Goal: Find specific page/section: Find specific page/section

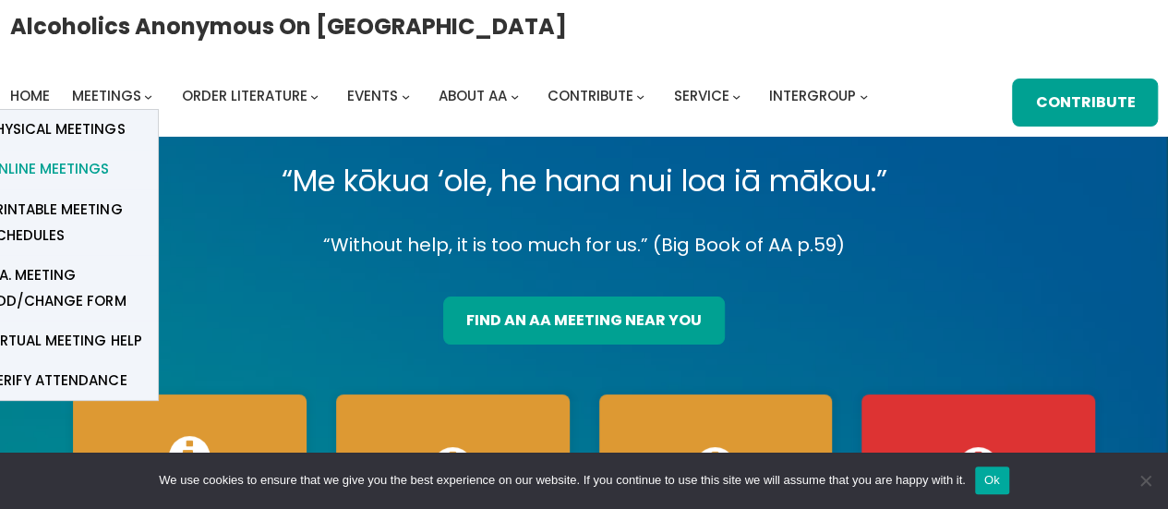
click at [48, 176] on span "Online Meetings" at bounding box center [48, 169] width 122 height 26
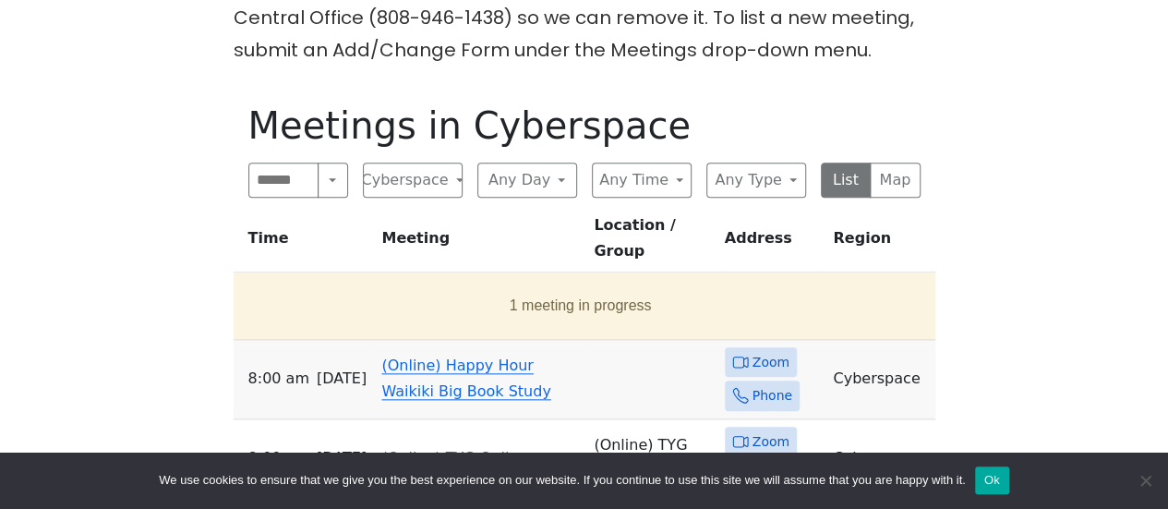
scroll to position [954, 0]
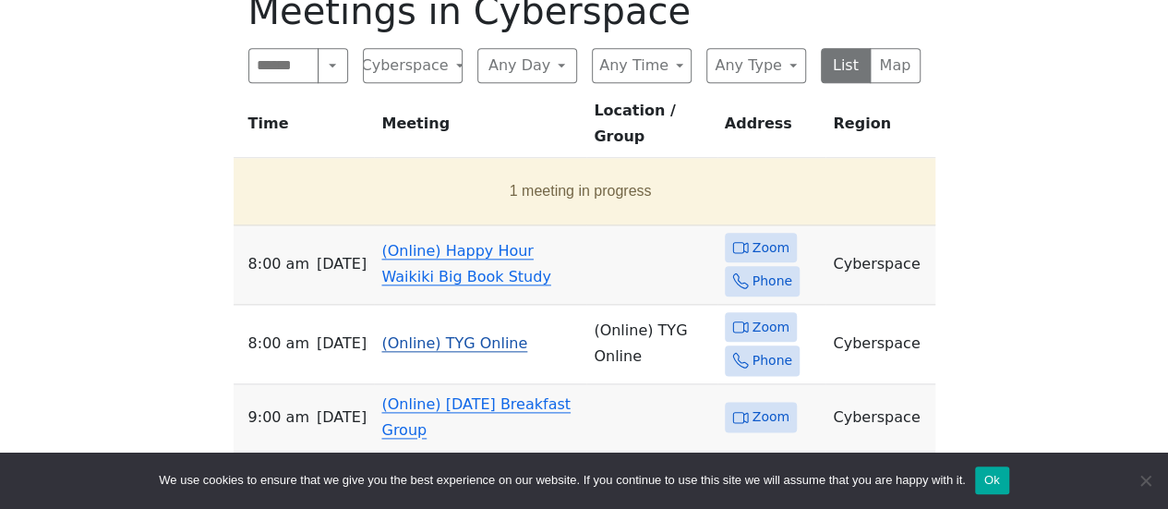
click at [763, 316] on span "Zoom" at bounding box center [771, 327] width 37 height 23
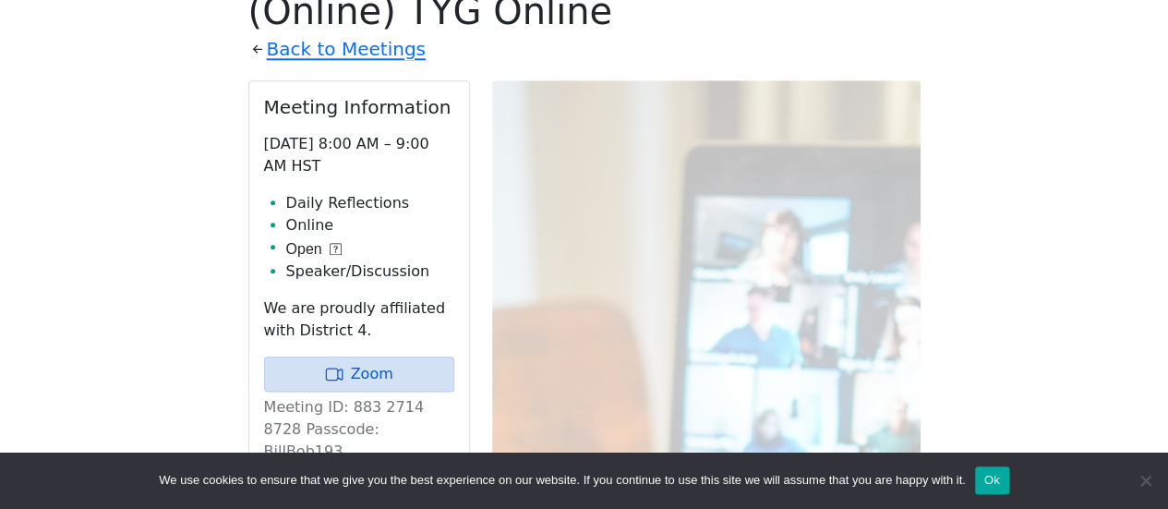
scroll to position [895, 0]
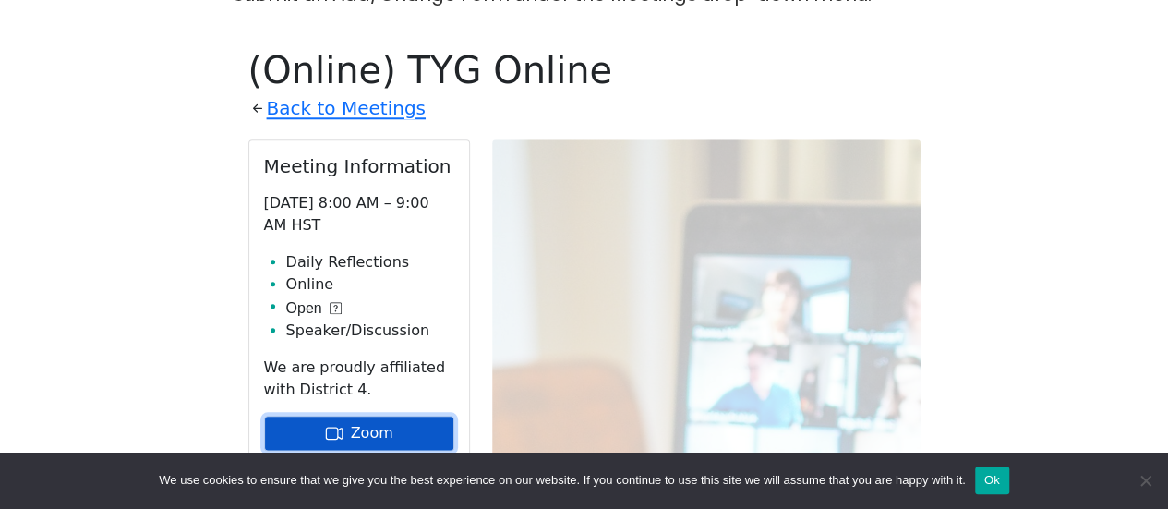
click at [360, 415] on link "Zoom" at bounding box center [359, 432] width 190 height 35
